Goal: Obtain resource: Download file/media

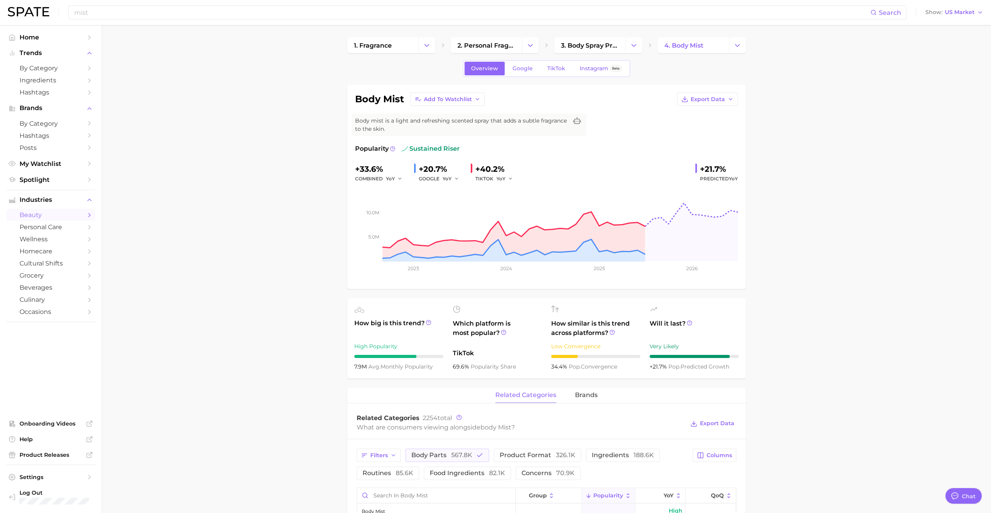
click at [171, 124] on main "1. fragrance 2. personal fragrance 3. body spray products 4. body mist Overview…" at bounding box center [546, 511] width 889 height 973
click at [52, 167] on span "My Watchlist" at bounding box center [51, 163] width 62 height 7
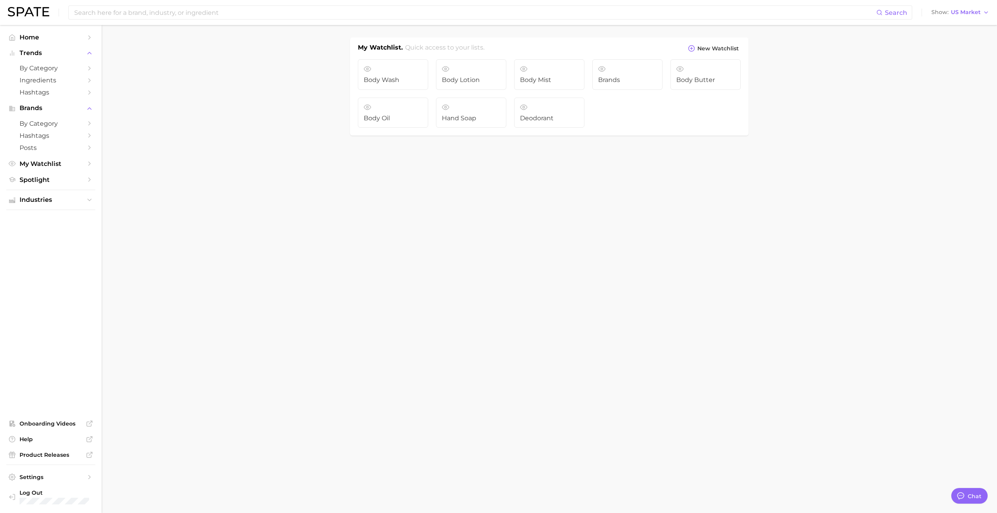
type textarea "x"
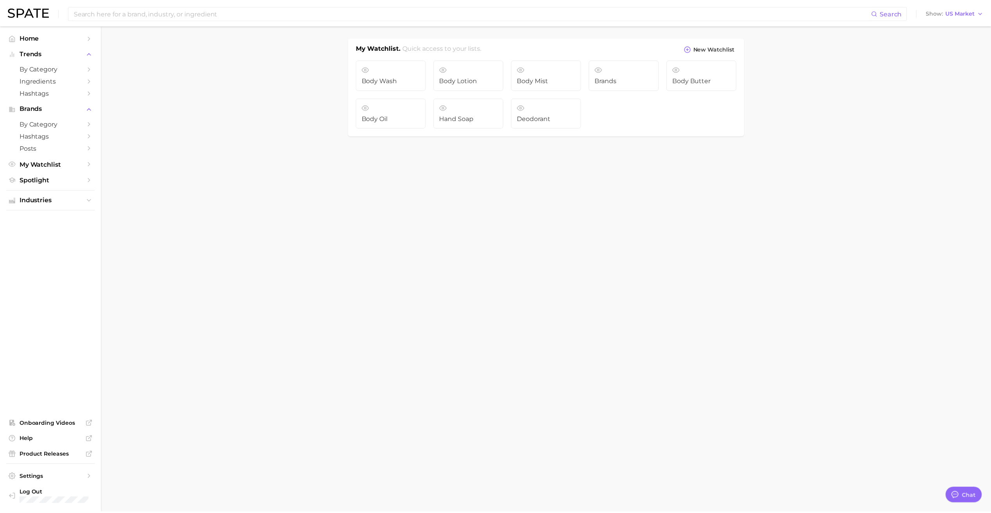
scroll to position [166, 0]
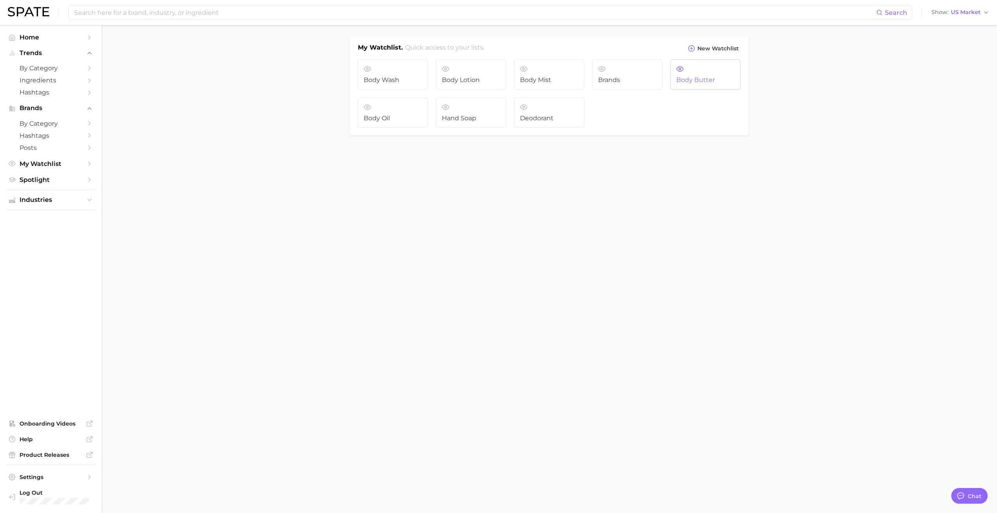
click at [730, 69] on link "Body butter" at bounding box center [705, 74] width 70 height 30
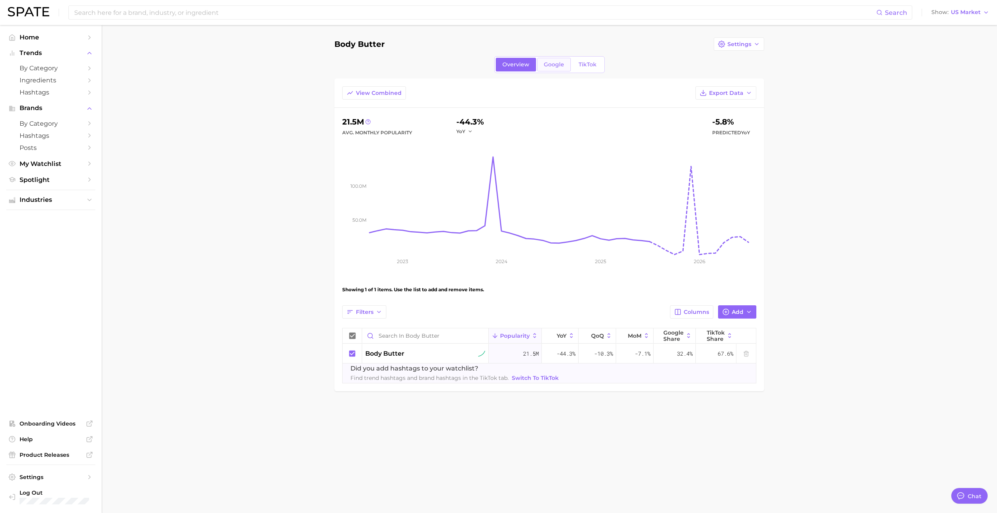
click at [551, 66] on span "Google" at bounding box center [554, 64] width 20 height 7
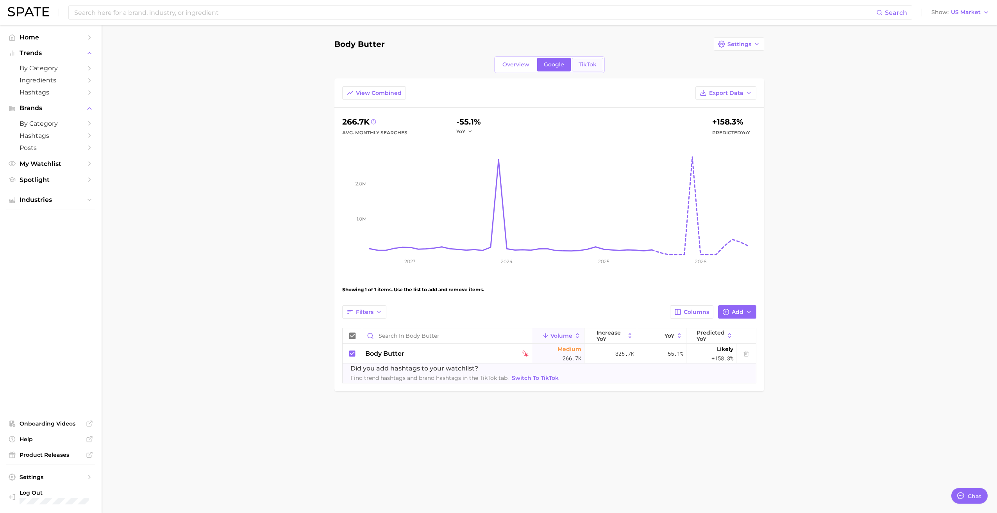
click at [585, 61] on span "TikTok" at bounding box center [587, 64] width 18 height 7
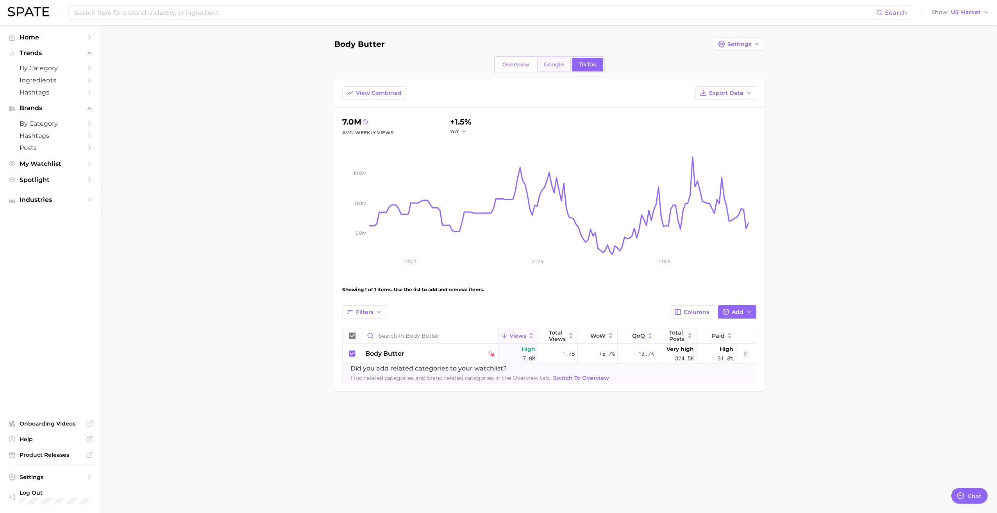
click at [555, 65] on span "Google" at bounding box center [554, 64] width 20 height 7
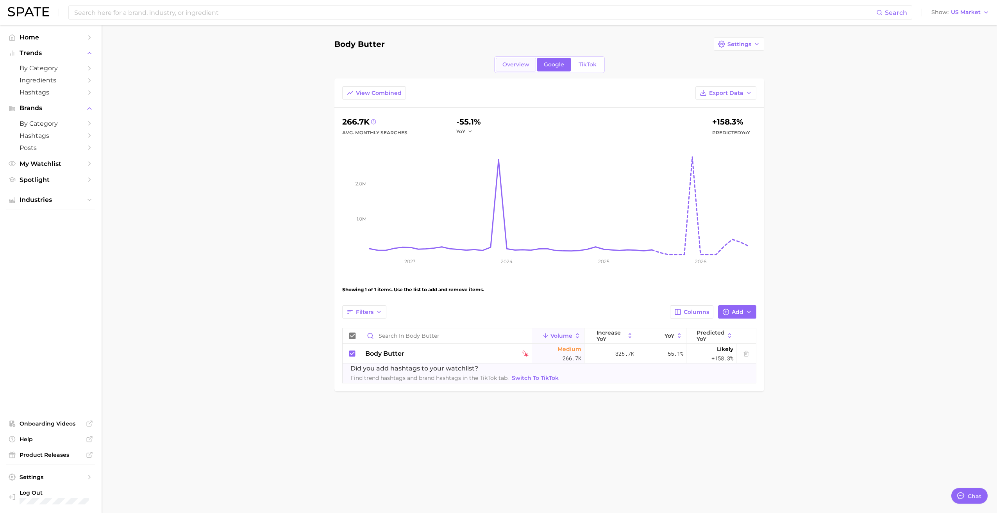
click at [527, 68] on link "Overview" at bounding box center [516, 65] width 40 height 14
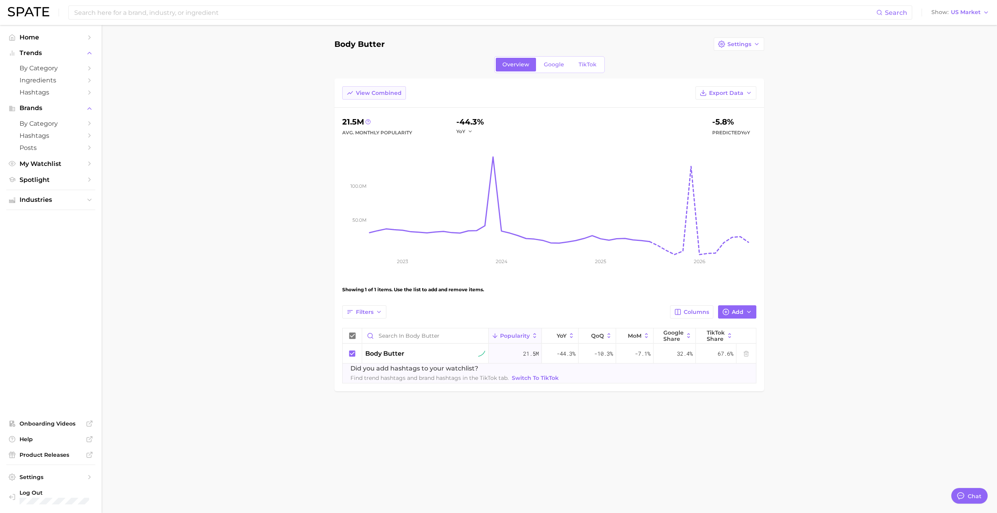
click at [385, 90] on span "View Combined" at bounding box center [379, 93] width 46 height 7
click at [385, 90] on span "View Separated" at bounding box center [378, 93] width 45 height 7
click at [385, 90] on span "View Combined" at bounding box center [379, 93] width 46 height 7
click at [385, 90] on span "View Separated" at bounding box center [378, 93] width 45 height 7
click at [372, 312] on span "Filters" at bounding box center [365, 312] width 18 height 7
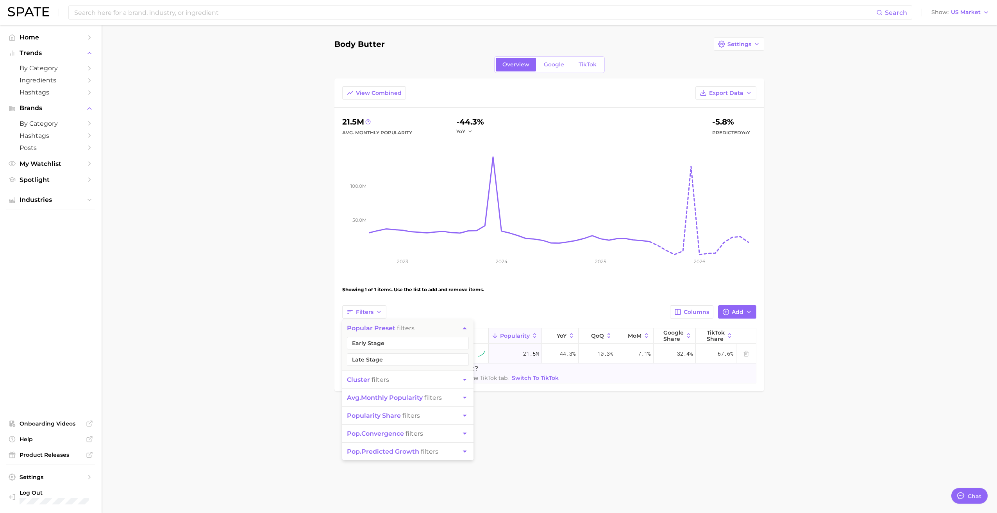
click at [304, 307] on main "Body butter Settings Overview Google TikTok View Combined Export Data 21.5m Avg…" at bounding box center [549, 227] width 895 height 405
click at [691, 307] on button "Columns" at bounding box center [691, 311] width 43 height 13
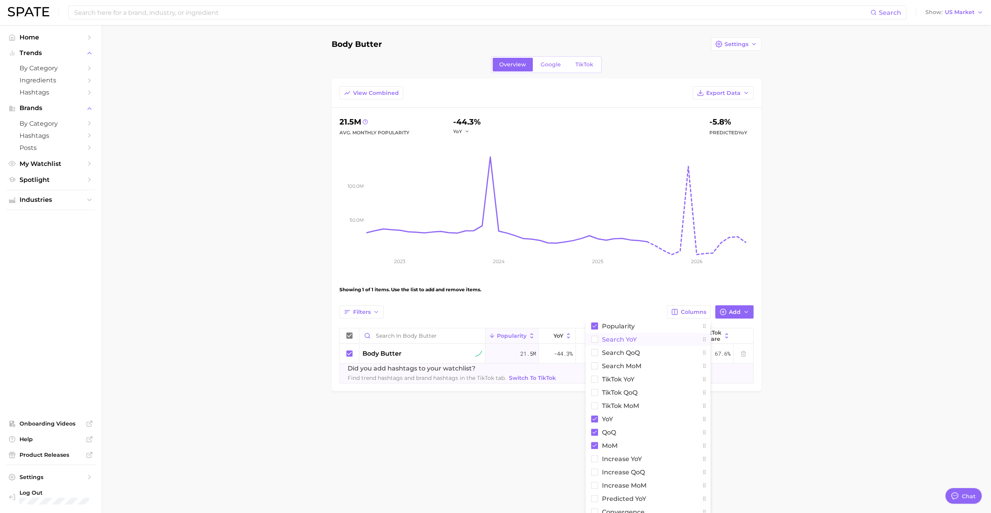
click at [653, 338] on button "Search YoY" at bounding box center [647, 339] width 125 height 13
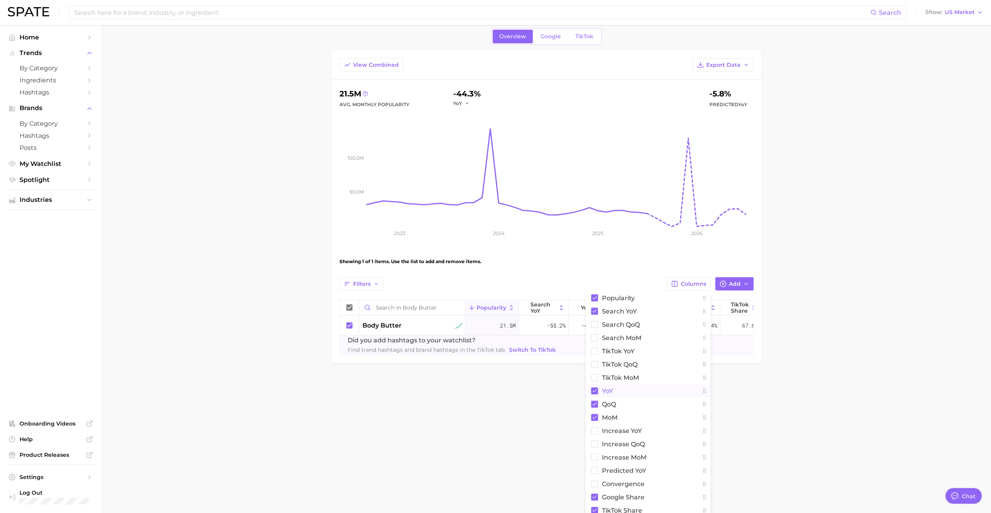
scroll to position [31, 0]
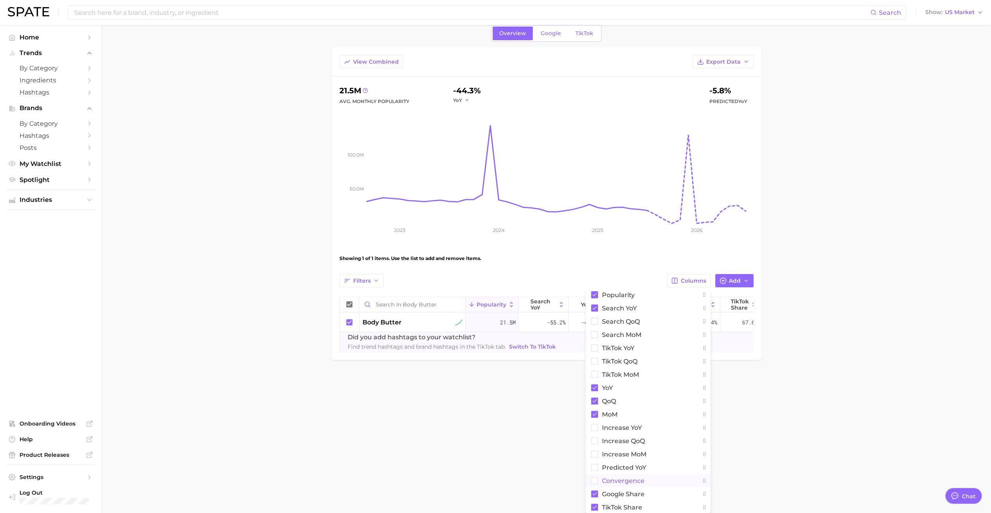
click at [623, 475] on button "convergence" at bounding box center [647, 480] width 125 height 13
click at [775, 399] on main "Body butter Settings Overview Google TikTok View Combined Export Data 21.5m Avg…" at bounding box center [546, 196] width 889 height 405
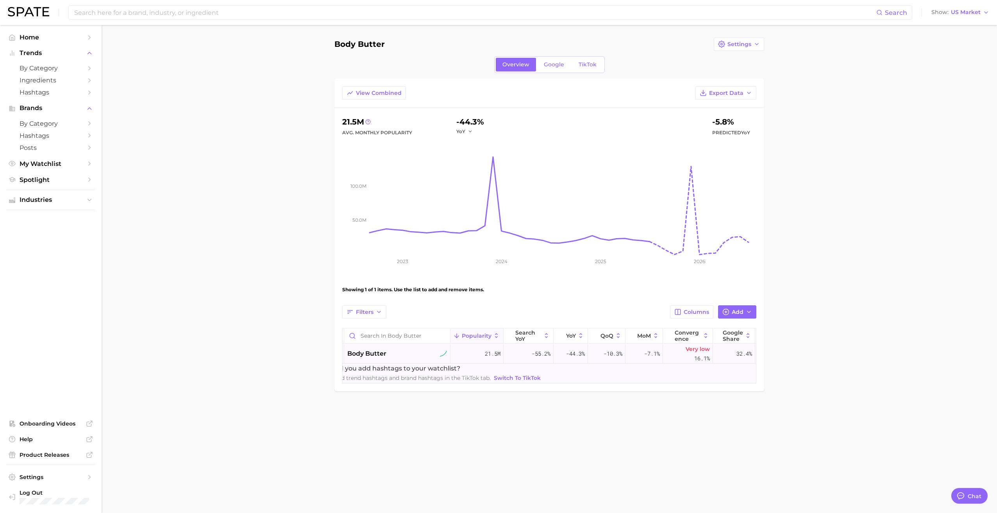
scroll to position [0, 0]
click at [720, 91] on span "Export Data" at bounding box center [726, 93] width 34 height 7
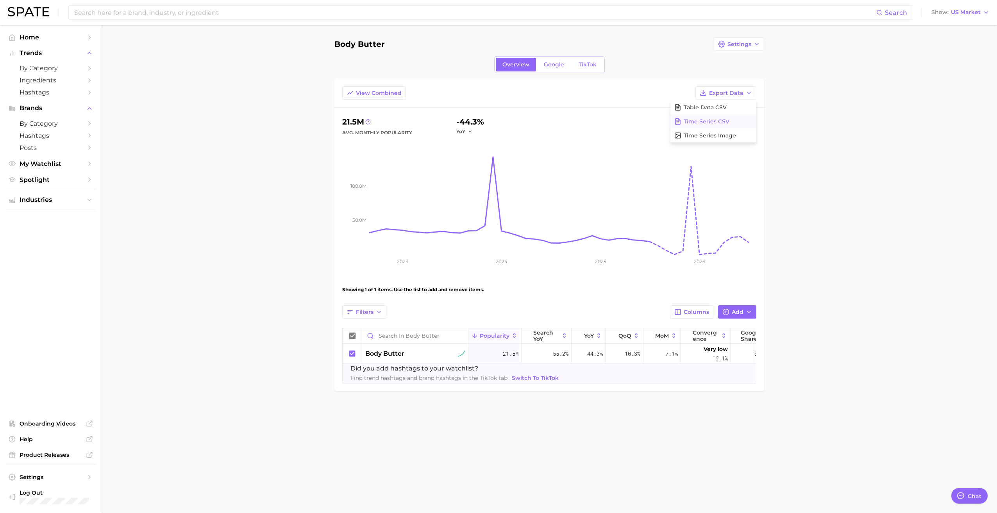
click at [728, 116] on button "Time Series CSV" at bounding box center [713, 121] width 86 height 14
click at [721, 88] on button "Export Data" at bounding box center [725, 92] width 61 height 13
click at [708, 109] on span "Table Data CSV" at bounding box center [705, 107] width 43 height 7
